Goal: Information Seeking & Learning: Learn about a topic

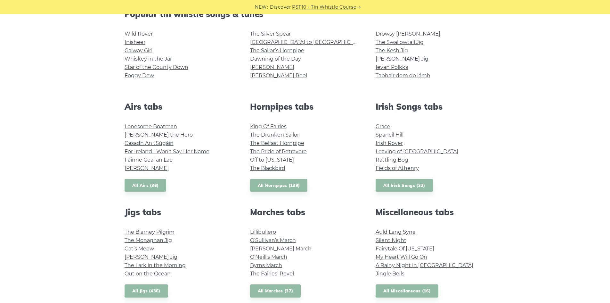
scroll to position [224, 0]
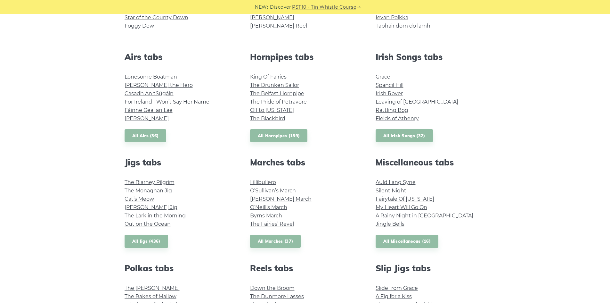
click at [166, 186] on li "The Blarney Pilgrim" at bounding box center [180, 182] width 110 height 8
click at [169, 191] on link "The Monaghan Jig" at bounding box center [148, 190] width 47 height 6
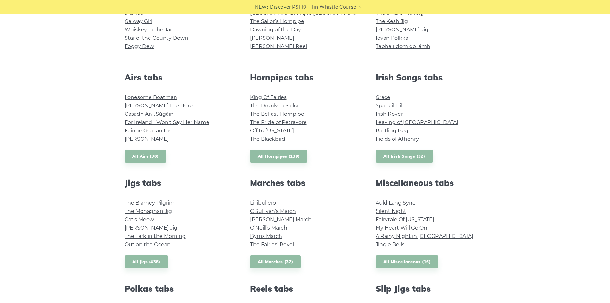
scroll to position [192, 0]
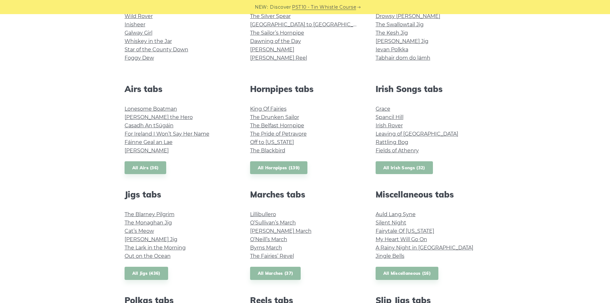
click at [405, 166] on link "All Irish Songs (32)" at bounding box center [404, 167] width 57 height 13
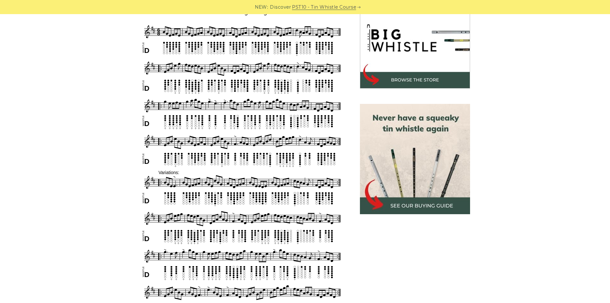
scroll to position [128, 0]
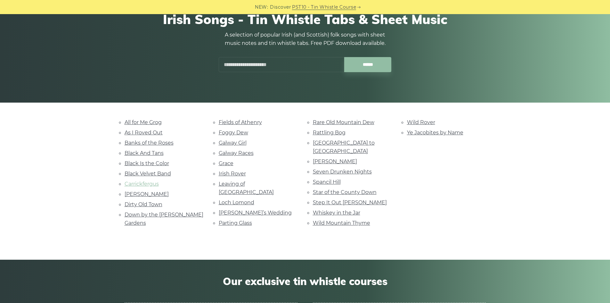
scroll to position [64, 0]
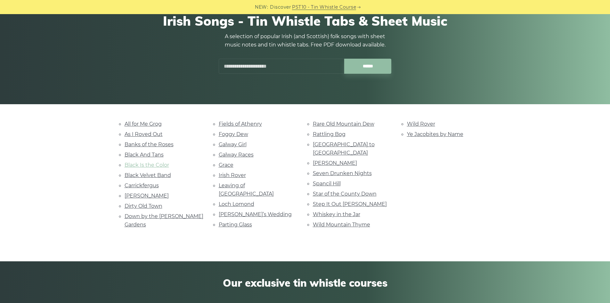
click at [148, 165] on link "Black Is the Color" at bounding box center [147, 165] width 45 height 6
click at [150, 154] on link "Black And Tans" at bounding box center [144, 155] width 39 height 6
click at [317, 180] on link "Spancil Hill" at bounding box center [327, 183] width 28 height 6
click at [166, 177] on link "Black Velvet Band" at bounding box center [148, 175] width 46 height 6
click at [234, 142] on link "Galway Girl" at bounding box center [233, 144] width 28 height 6
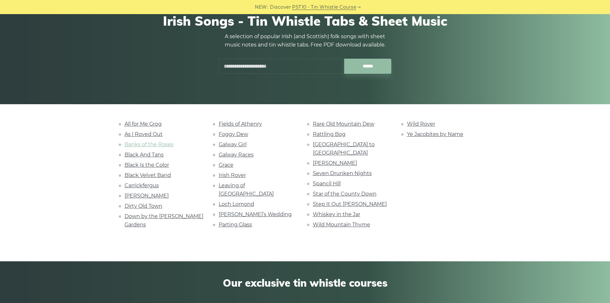
click at [133, 143] on link "Banks of the Roses" at bounding box center [149, 144] width 49 height 6
click at [367, 191] on link "Star of the County Down" at bounding box center [345, 194] width 64 height 6
click at [418, 126] on link "Wild Rover" at bounding box center [421, 124] width 28 height 6
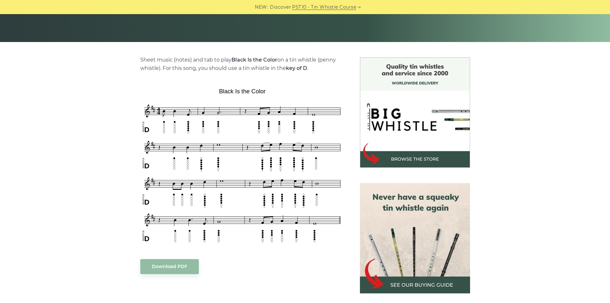
scroll to position [128, 0]
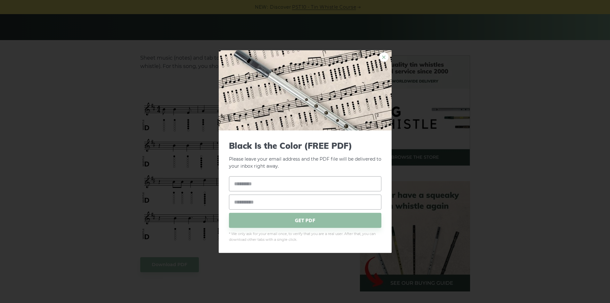
click at [382, 60] on link "×" at bounding box center [384, 57] width 10 height 10
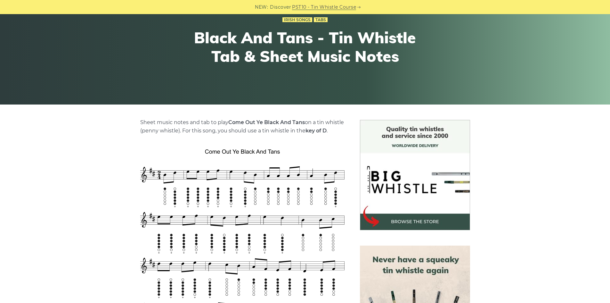
scroll to position [64, 0]
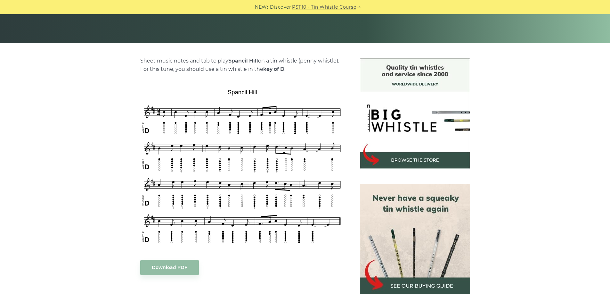
scroll to position [160, 0]
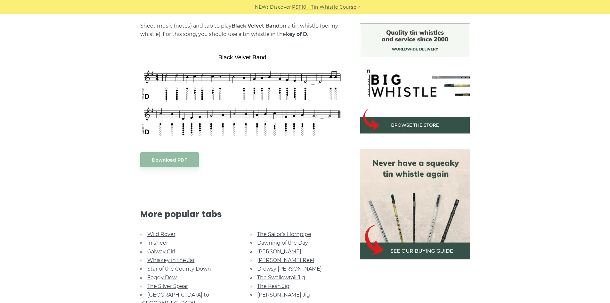
scroll to position [128, 0]
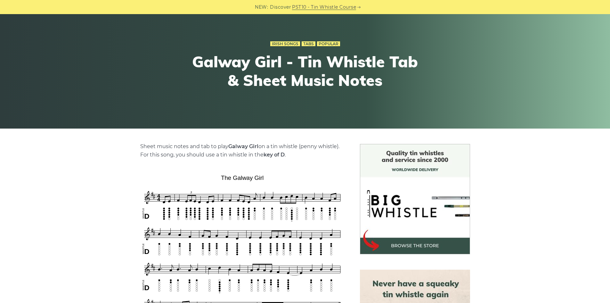
scroll to position [96, 0]
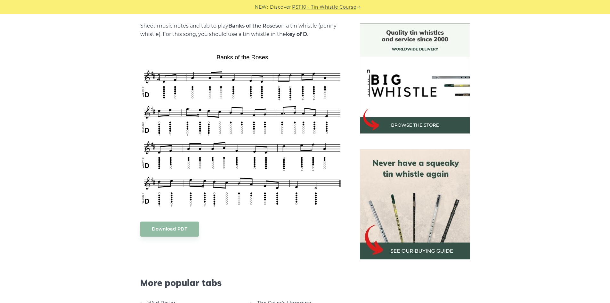
scroll to position [256, 0]
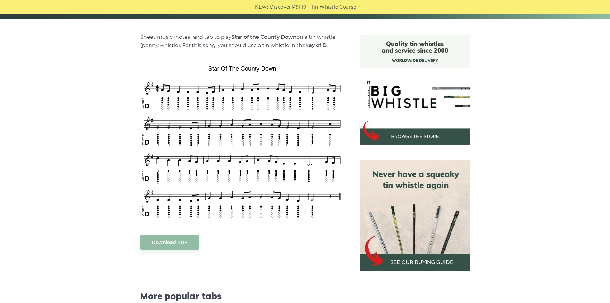
scroll to position [160, 0]
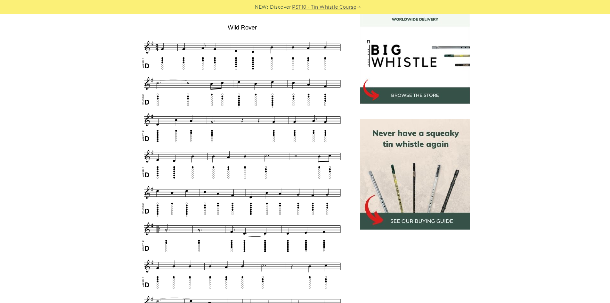
scroll to position [160, 0]
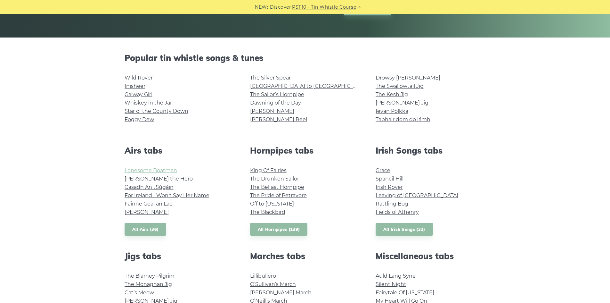
scroll to position [128, 0]
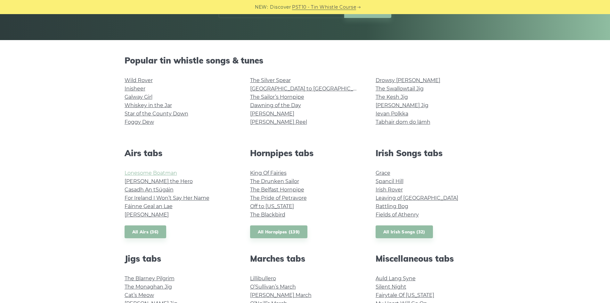
click at [137, 172] on link "Lonesome Boatman" at bounding box center [151, 173] width 53 height 6
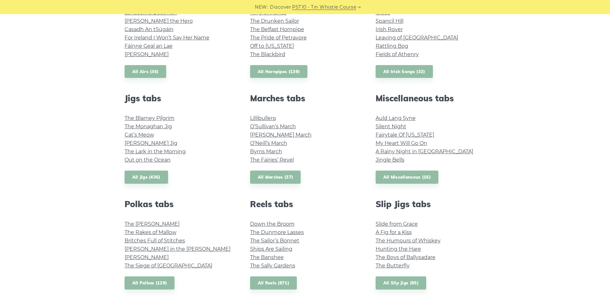
scroll to position [256, 0]
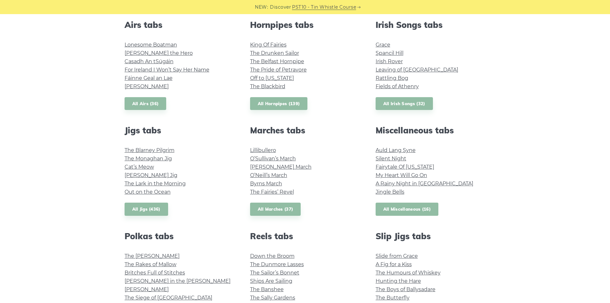
click at [388, 207] on link "All Miscellaneous (16)" at bounding box center [407, 209] width 63 height 13
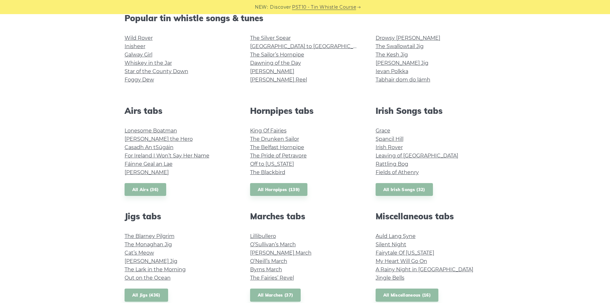
scroll to position [160, 0]
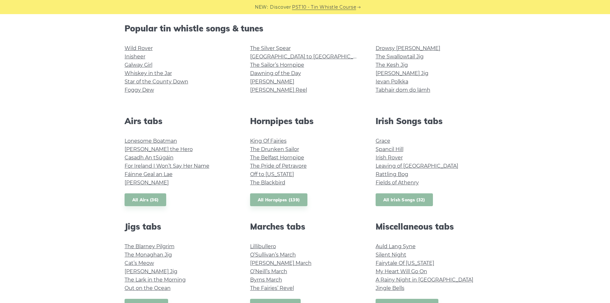
click at [393, 202] on link "All Irish Songs (32)" at bounding box center [404, 199] width 57 height 13
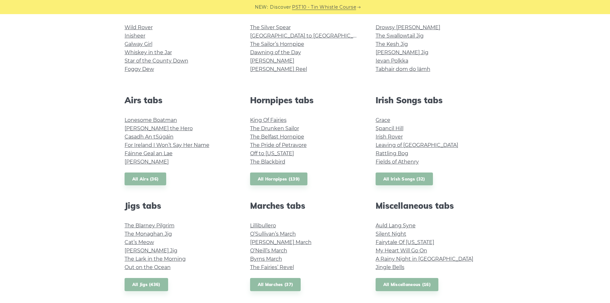
scroll to position [192, 0]
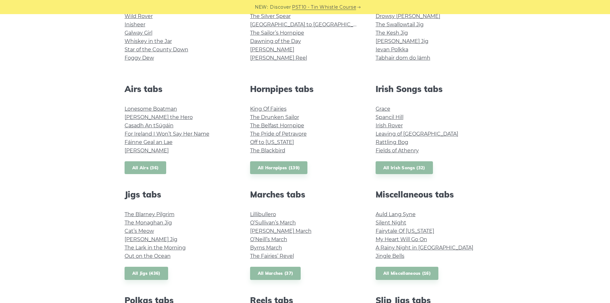
click at [151, 168] on link "All Airs (36)" at bounding box center [146, 167] width 42 height 13
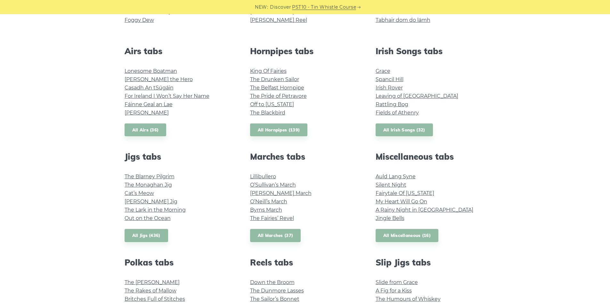
scroll to position [288, 0]
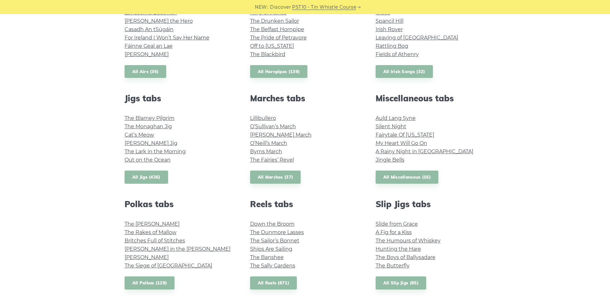
click at [156, 177] on link "All Jigs (436)" at bounding box center [147, 176] width 44 height 13
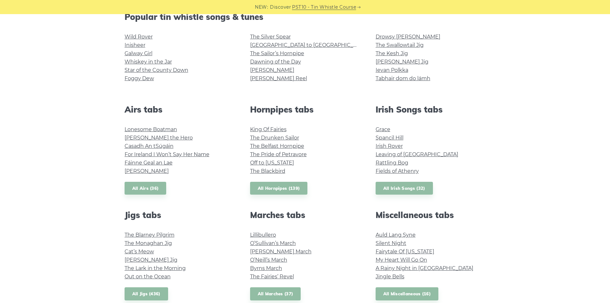
scroll to position [160, 0]
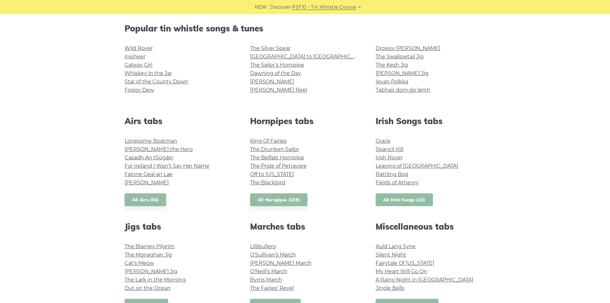
click at [415, 198] on link "All Irish Songs (32)" at bounding box center [404, 199] width 57 height 13
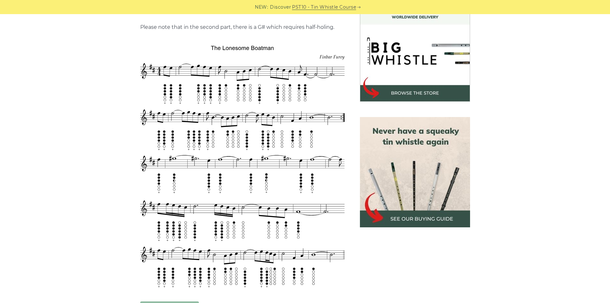
scroll to position [288, 0]
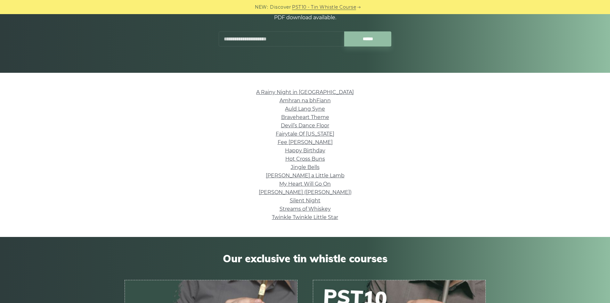
scroll to position [96, 0]
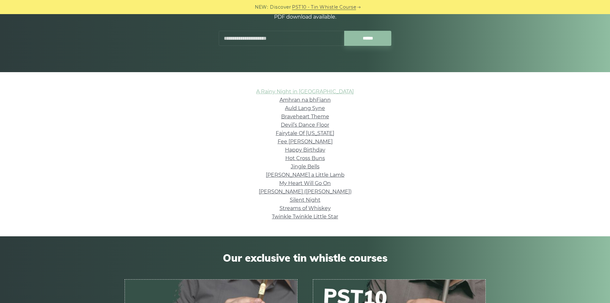
click at [297, 89] on link "A Rainy Night in [GEOGRAPHIC_DATA]" at bounding box center [305, 91] width 98 height 6
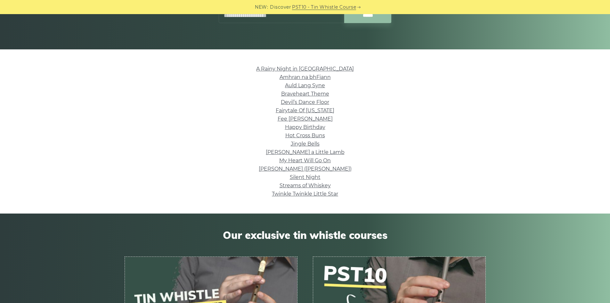
scroll to position [64, 0]
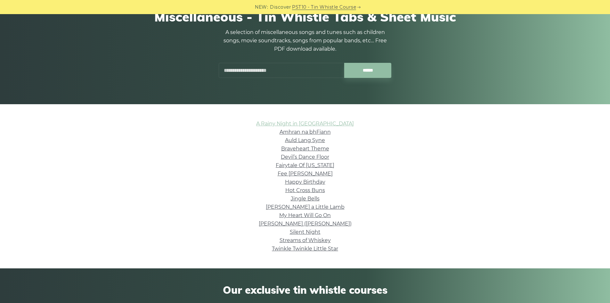
click at [290, 123] on link "A Rainy Night in [GEOGRAPHIC_DATA]" at bounding box center [305, 123] width 98 height 6
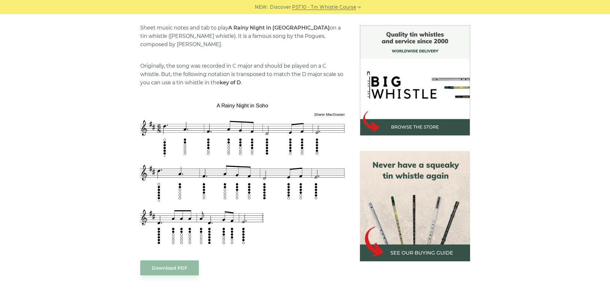
scroll to position [192, 0]
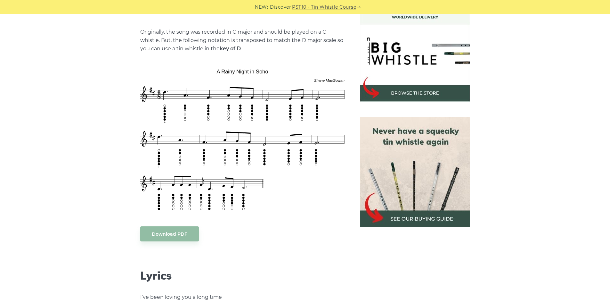
scroll to position [320, 0]
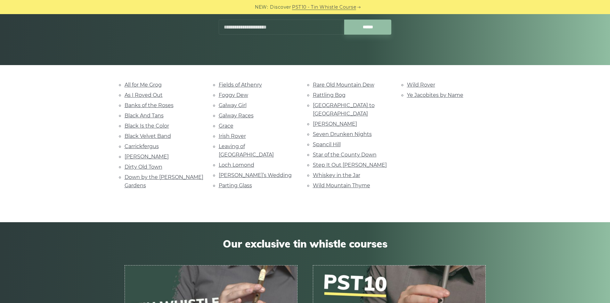
scroll to position [96, 0]
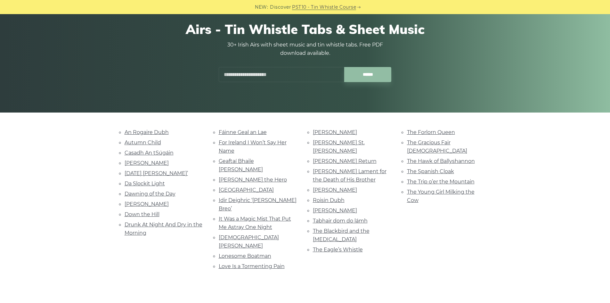
scroll to position [64, 0]
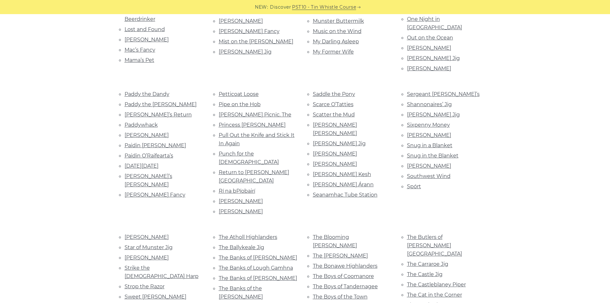
scroll to position [673, 0]
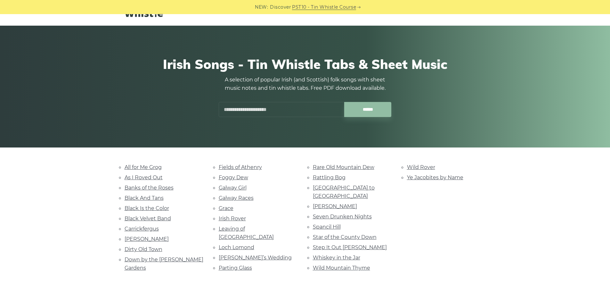
scroll to position [32, 0]
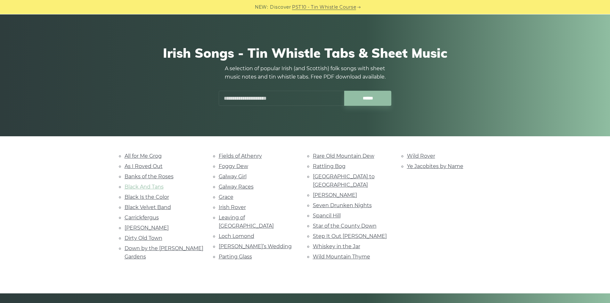
click at [158, 189] on link "Black And Tans" at bounding box center [144, 187] width 39 height 6
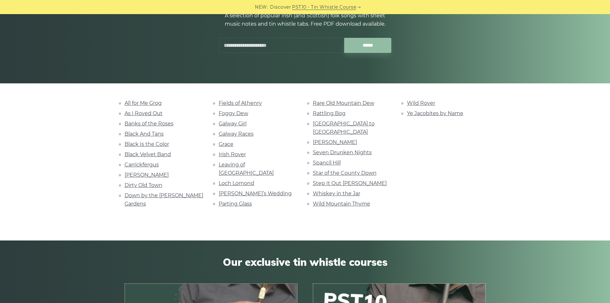
scroll to position [96, 0]
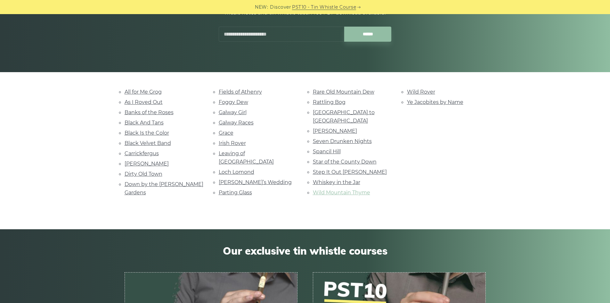
click at [313, 189] on link "Wild Mountain Thyme" at bounding box center [341, 192] width 57 height 6
click at [240, 99] on li "Foggy Dew" at bounding box center [258, 102] width 79 height 9
click at [238, 102] on link "Foggy Dew" at bounding box center [233, 102] width 29 height 6
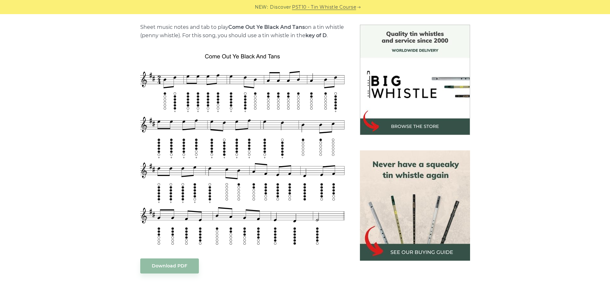
scroll to position [160, 0]
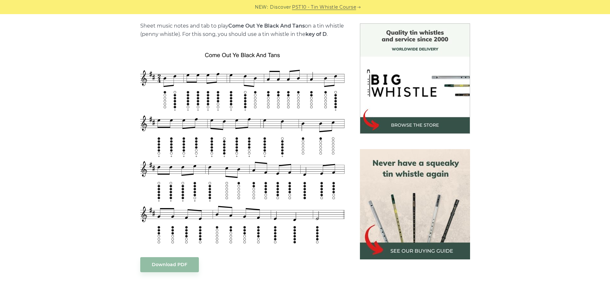
drag, startPoint x: 129, startPoint y: 59, endPoint x: 211, endPoint y: 136, distance: 112.7
click at [211, 136] on div "Sheet music notes and tab to play Come Out Ye Black And Tans on a tin whistle (…" at bounding box center [305, 253] width 377 height 461
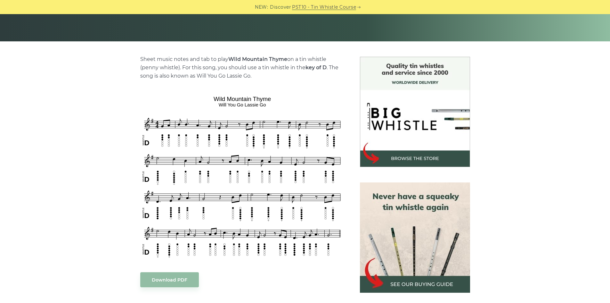
scroll to position [128, 0]
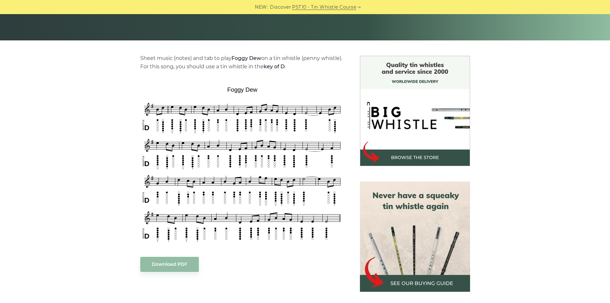
scroll to position [128, 0]
